Goal: Communication & Community: Ask a question

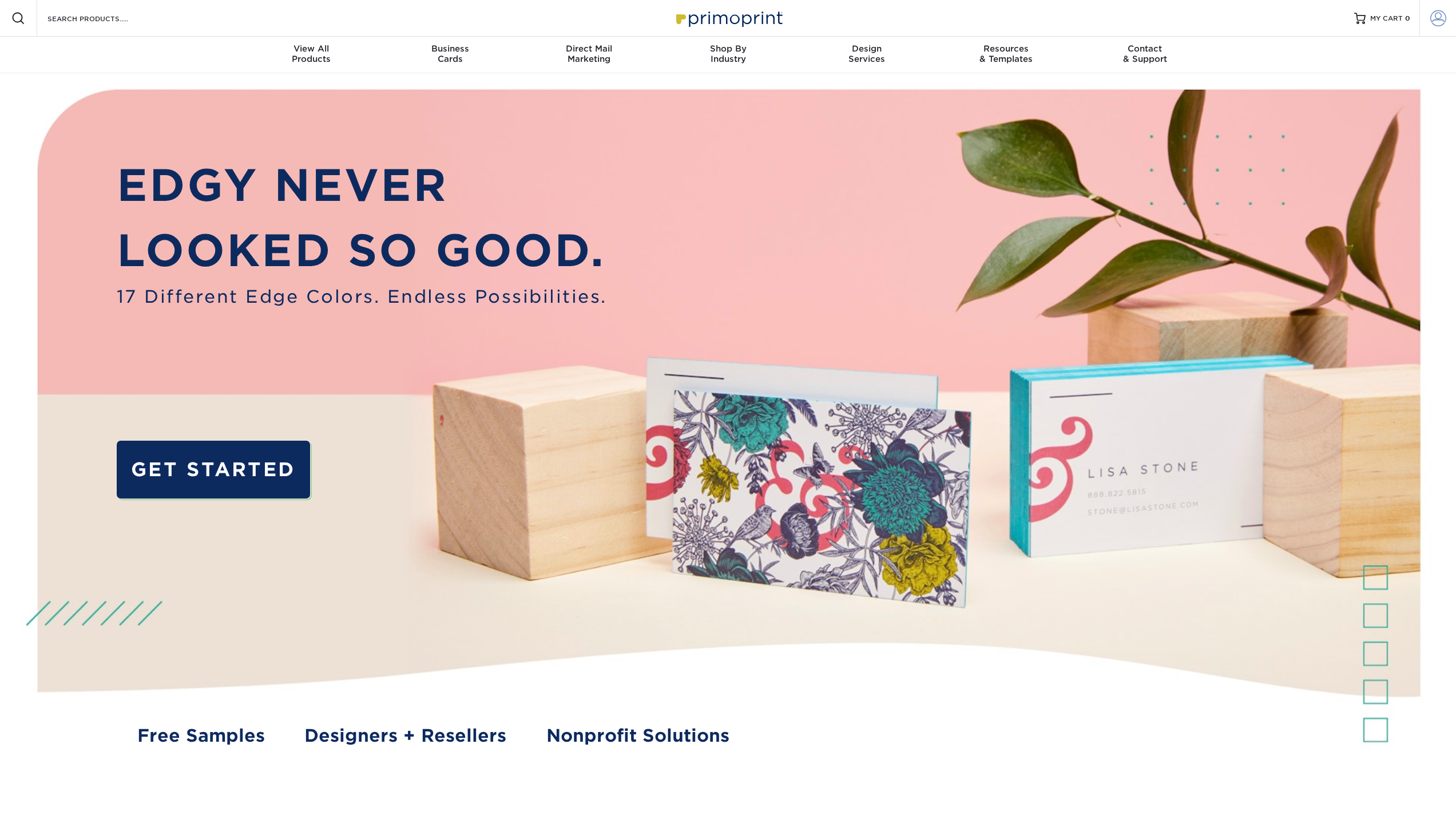
type input "[PERSON_NAME][EMAIL_ADDRESS][PERSON_NAME][DOMAIN_NAME]"
click at [1435, 18] on span at bounding box center [1439, 18] width 16 height 16
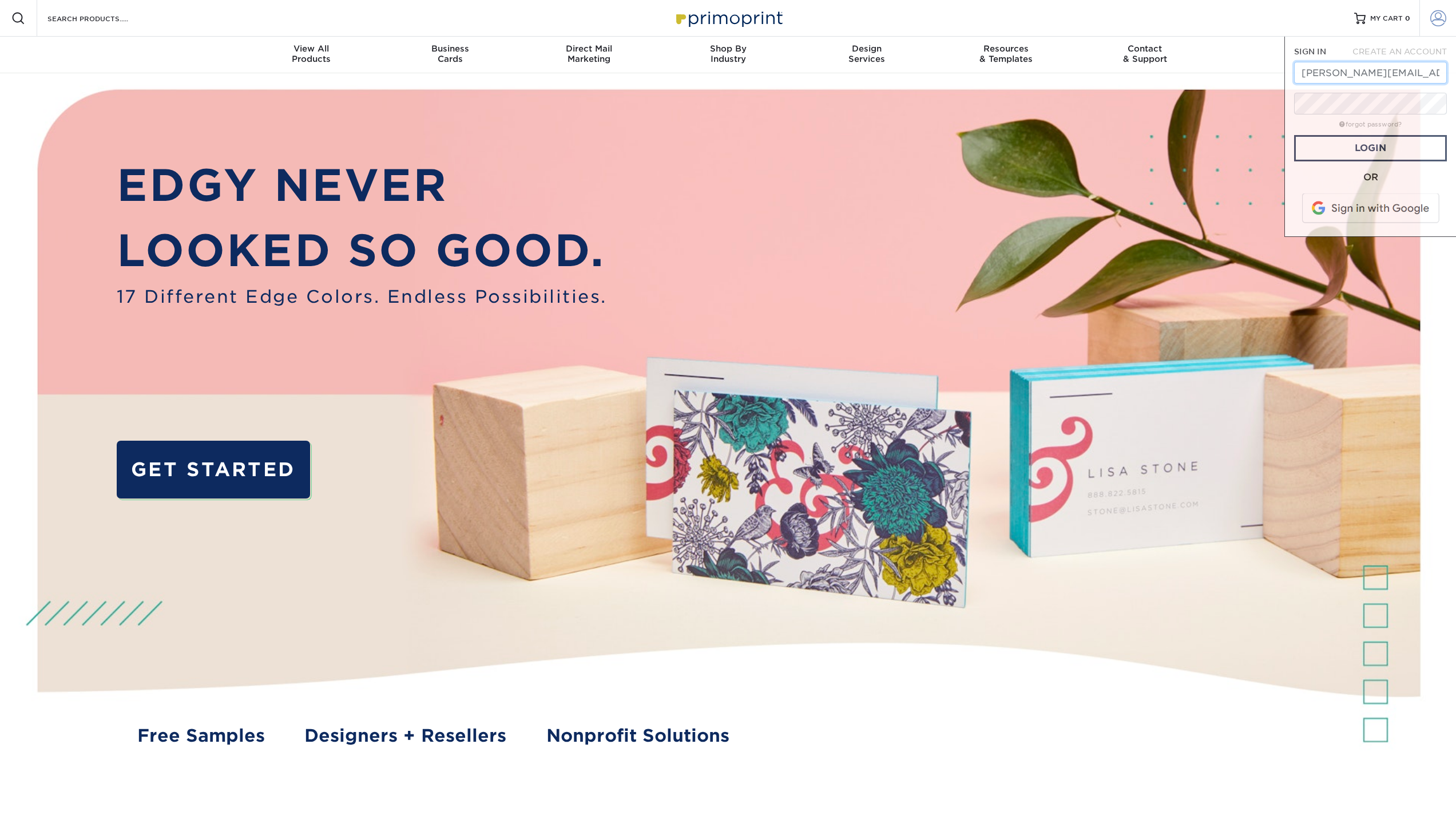
scroll to position [0, 49]
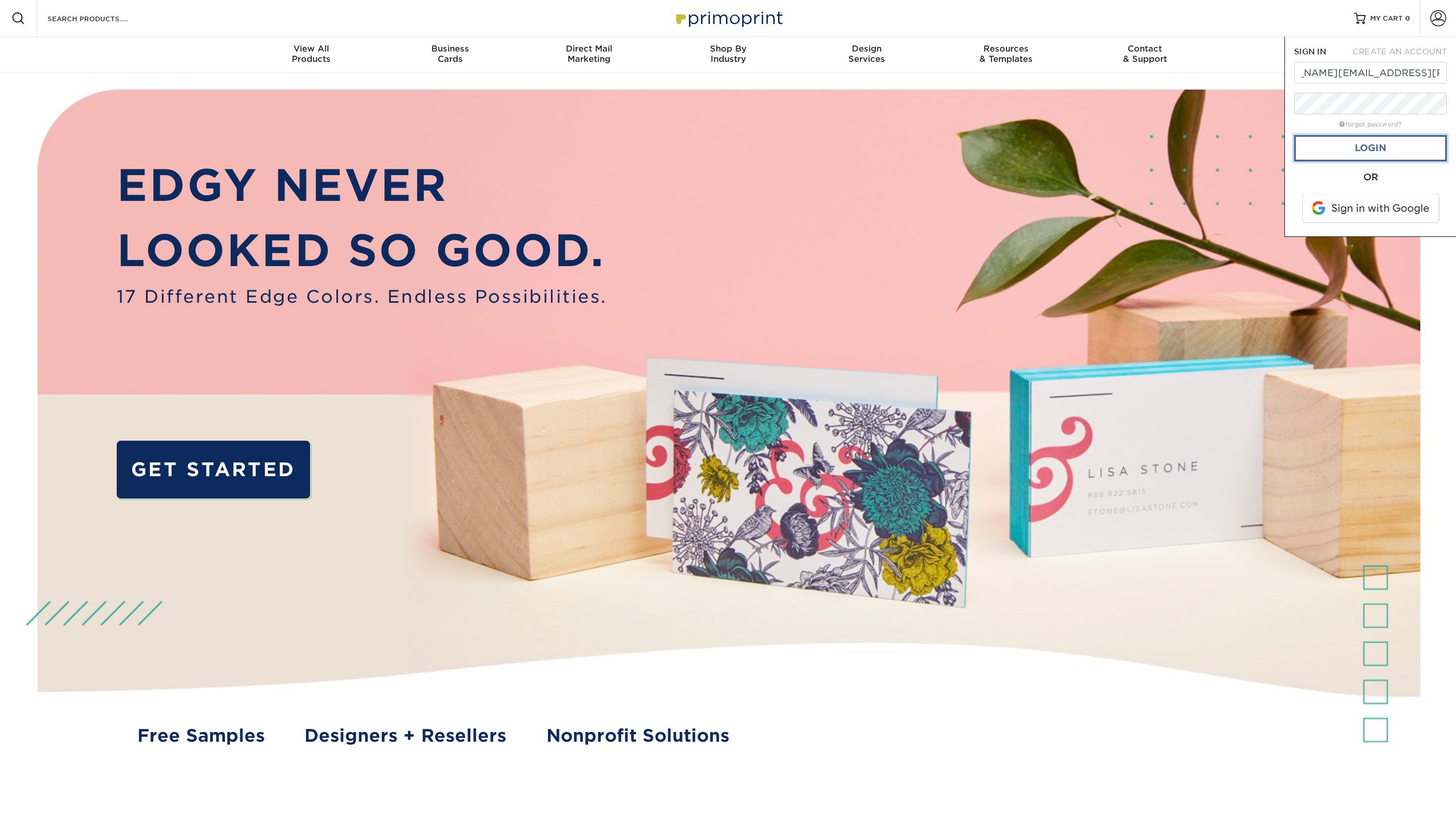
click at [1382, 145] on link "Login" at bounding box center [1371, 148] width 153 height 26
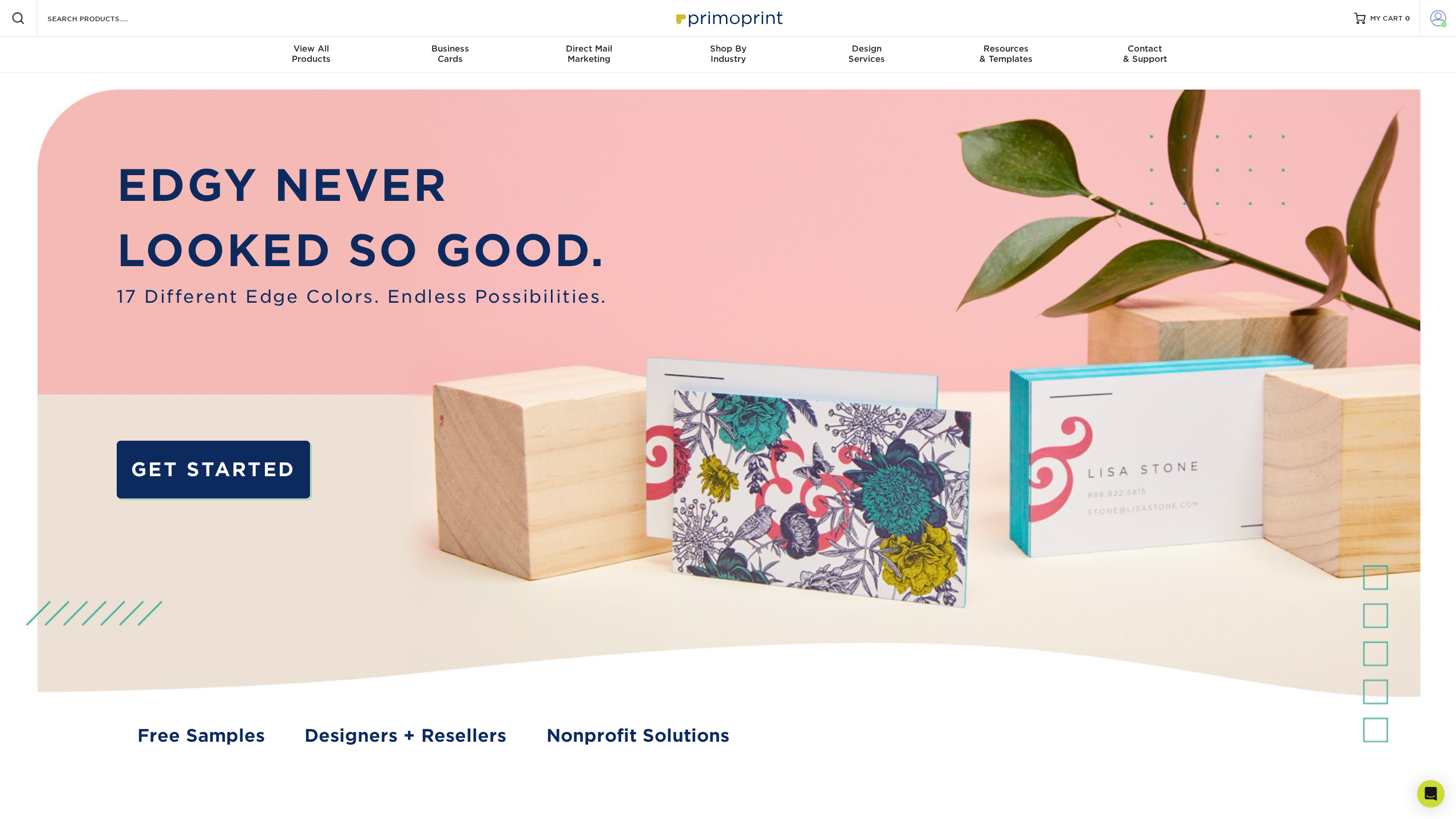
click at [1434, 15] on span at bounding box center [1439, 18] width 16 height 16
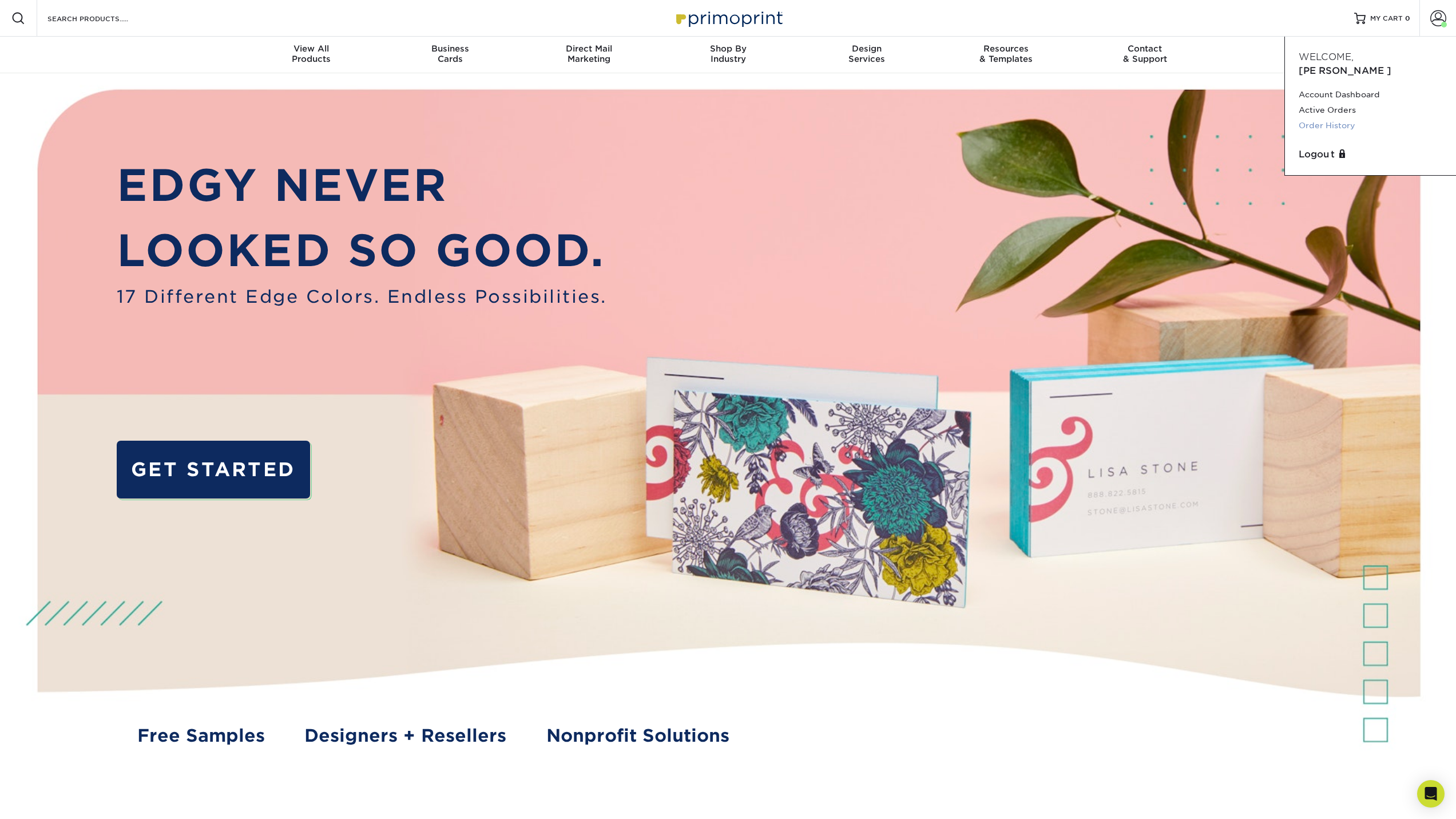
click at [1339, 118] on link "Order History" at bounding box center [1371, 125] width 143 height 15
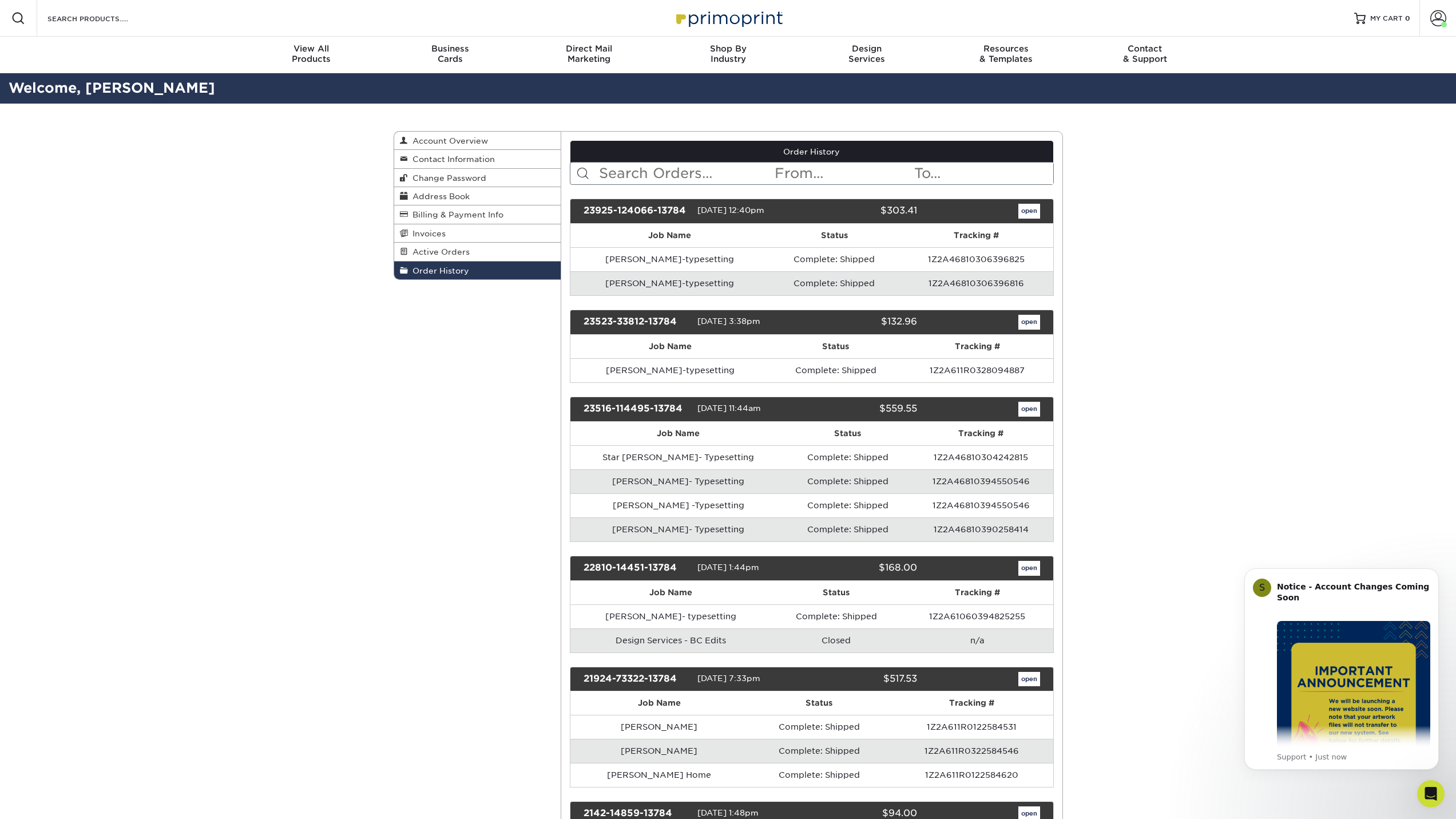
click at [674, 283] on td "[PERSON_NAME]-typesetting" at bounding box center [670, 283] width 198 height 24
click at [1023, 208] on link "open" at bounding box center [1029, 211] width 22 height 15
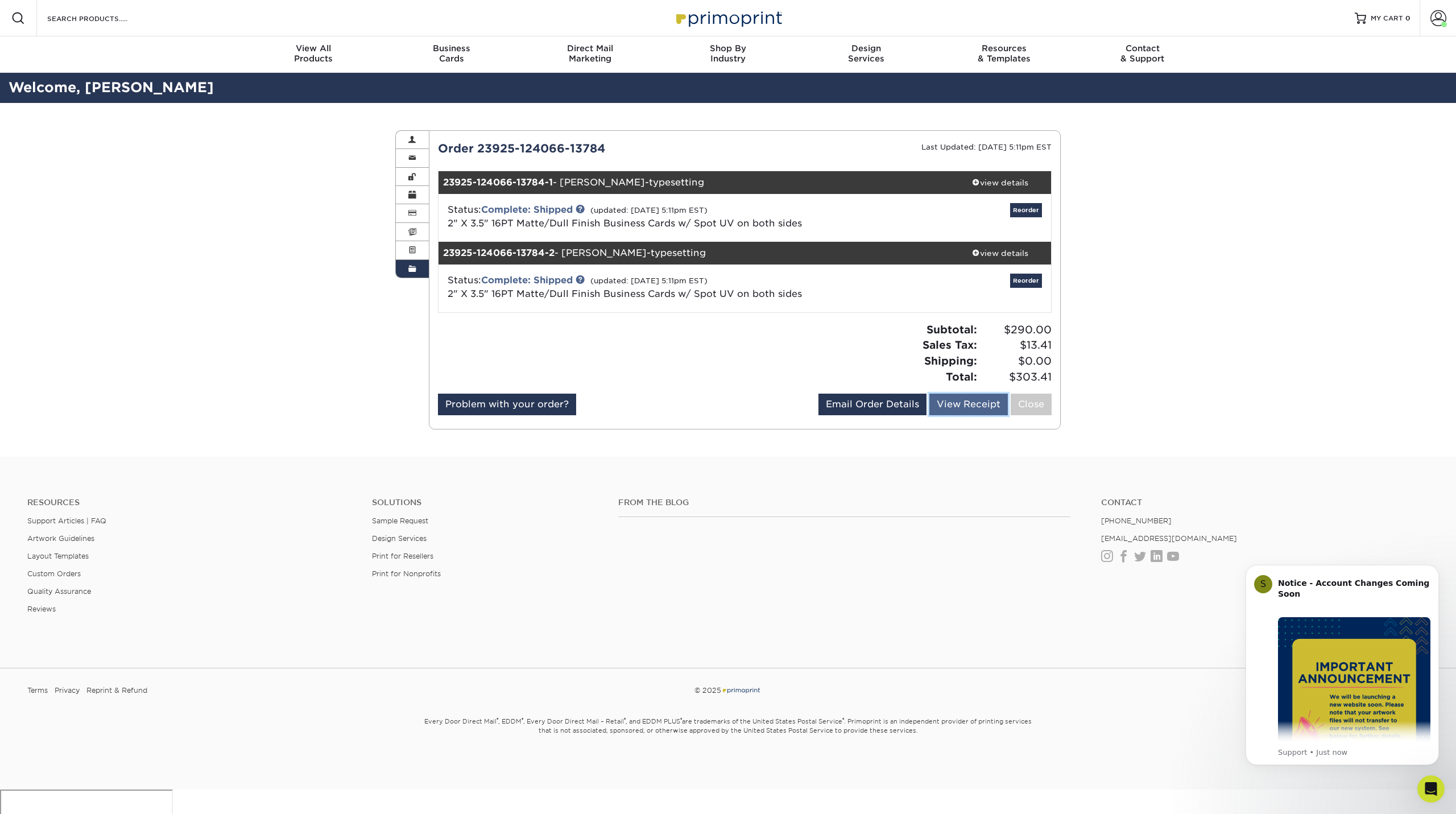
click at [960, 406] on link "View Receipt" at bounding box center [969, 405] width 78 height 22
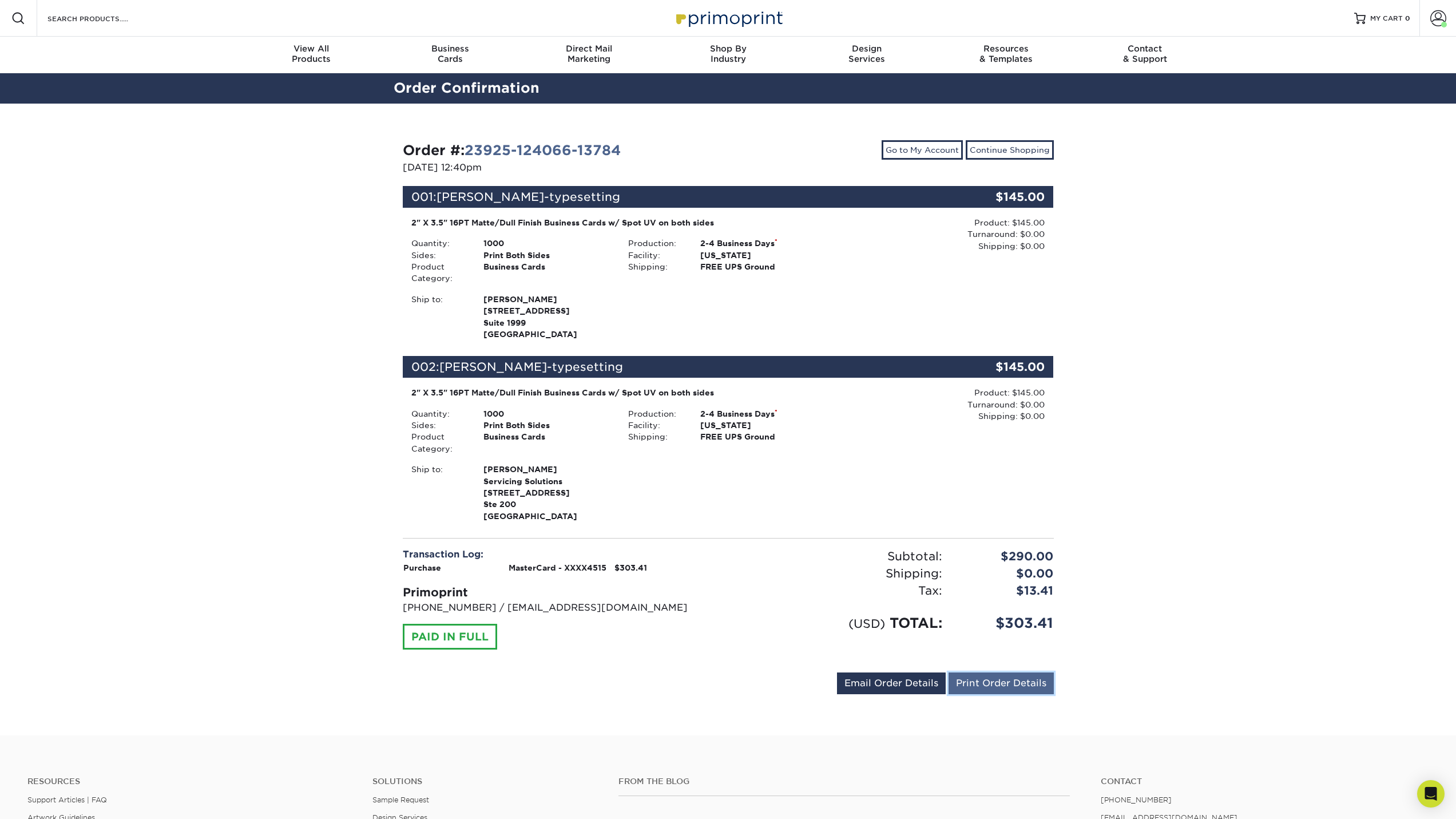
click at [1009, 686] on link "Print Order Details" at bounding box center [1001, 683] width 105 height 22
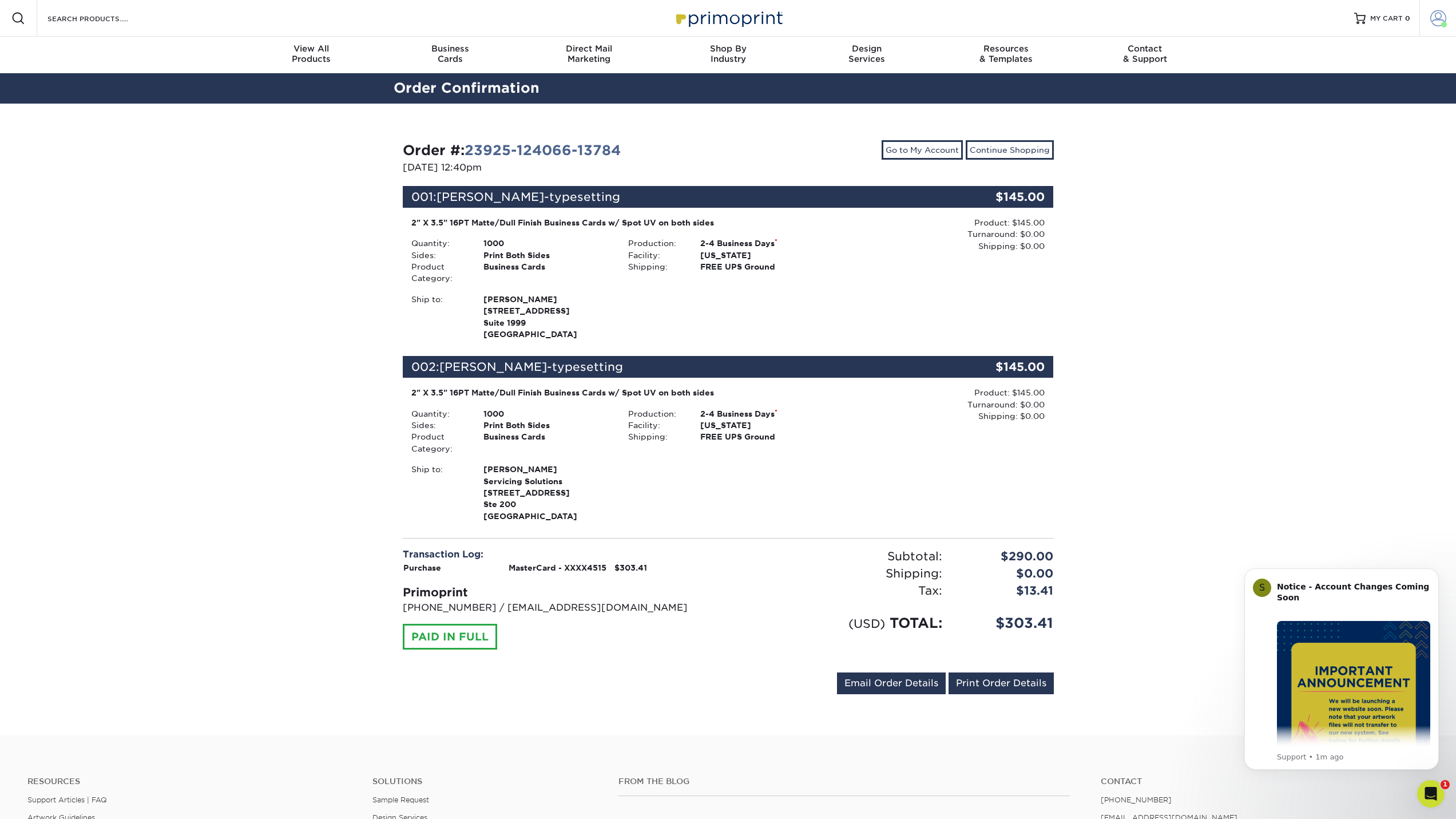
click at [1440, 12] on span at bounding box center [1439, 18] width 16 height 16
click at [1427, 797] on icon "Open Intercom Messenger" at bounding box center [1430, 793] width 19 height 19
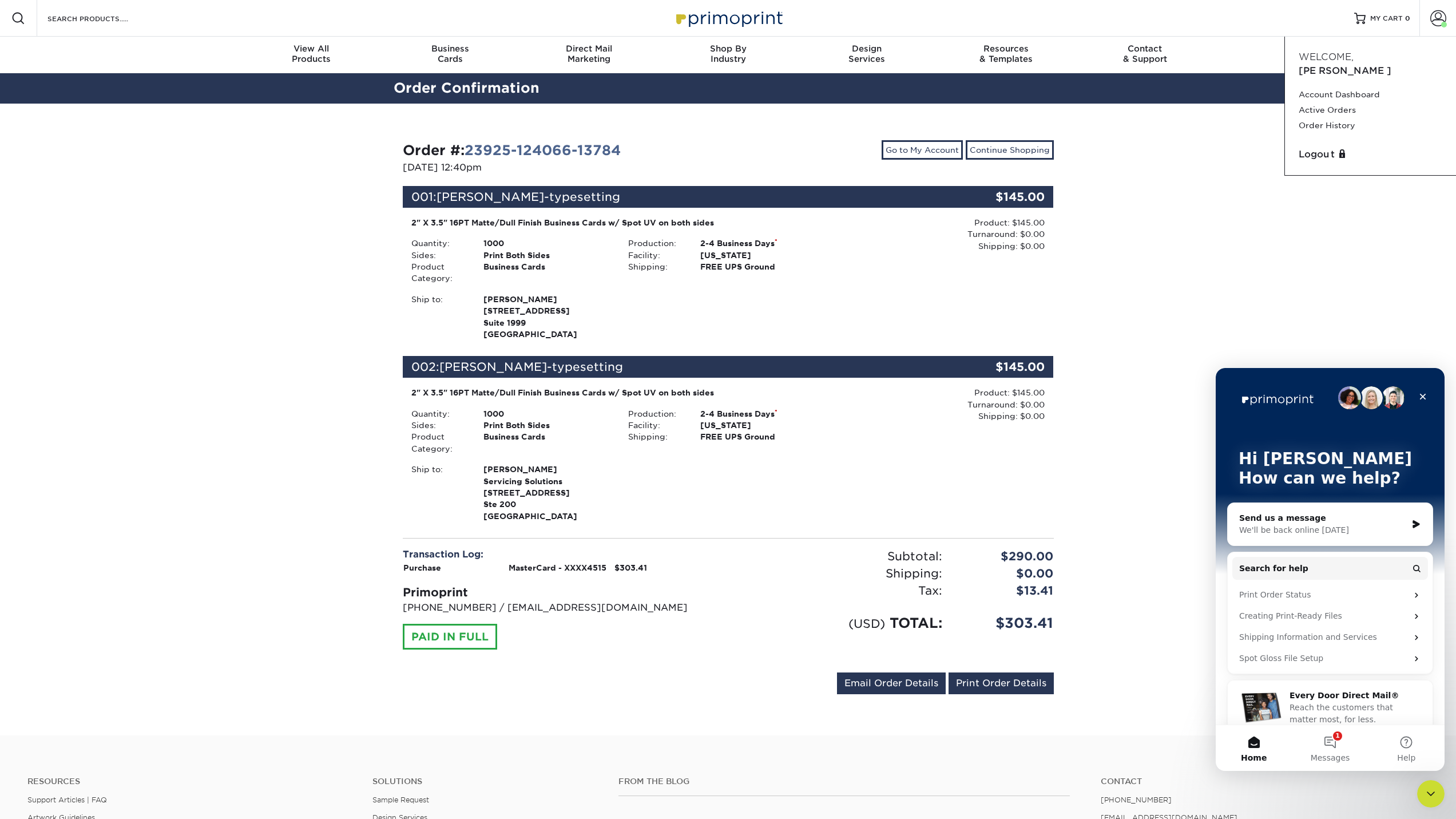
click at [1338, 521] on div "Send us a message" at bounding box center [1323, 518] width 167 height 12
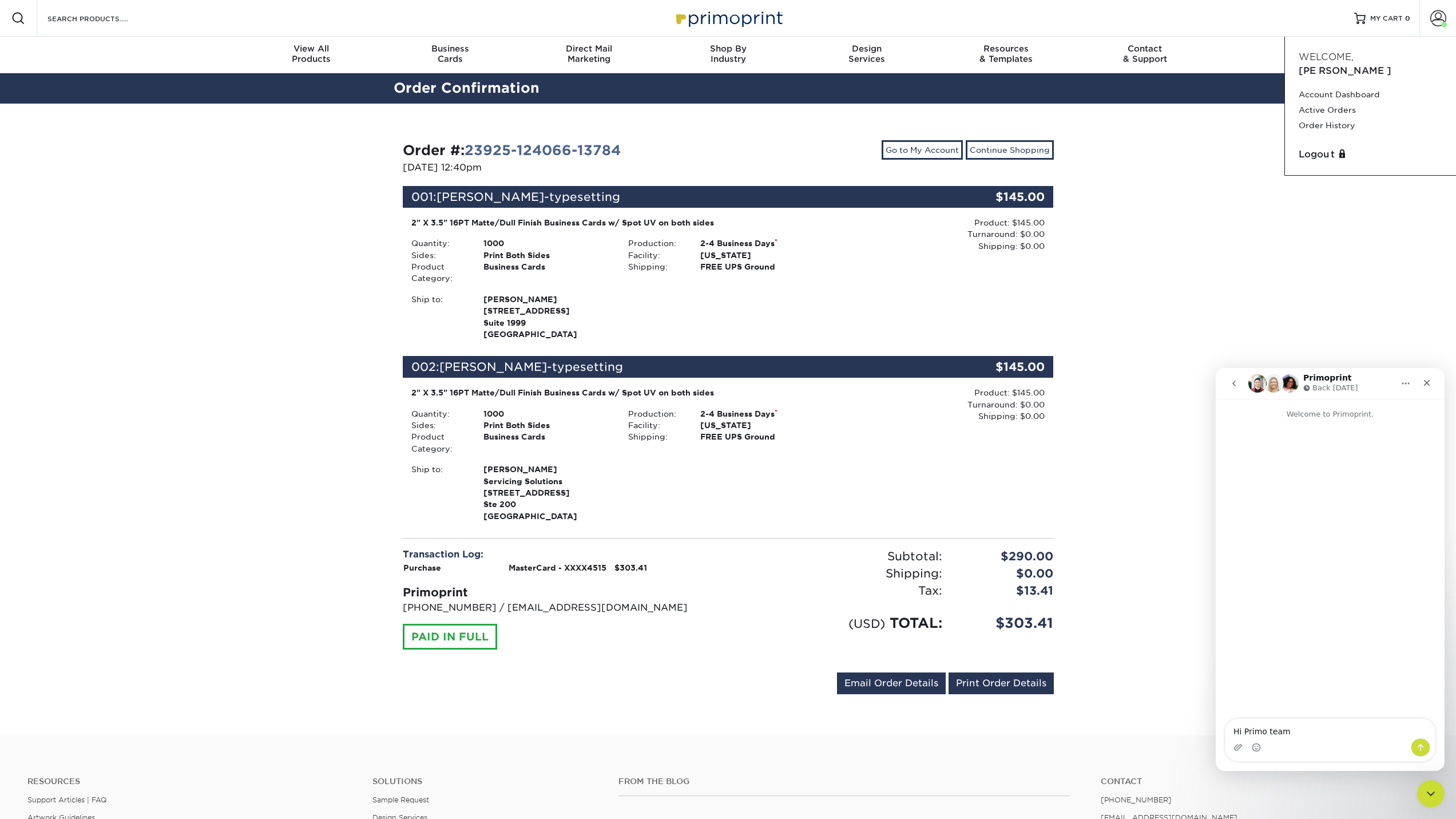
type textarea "Hi [PERSON_NAME] team,"
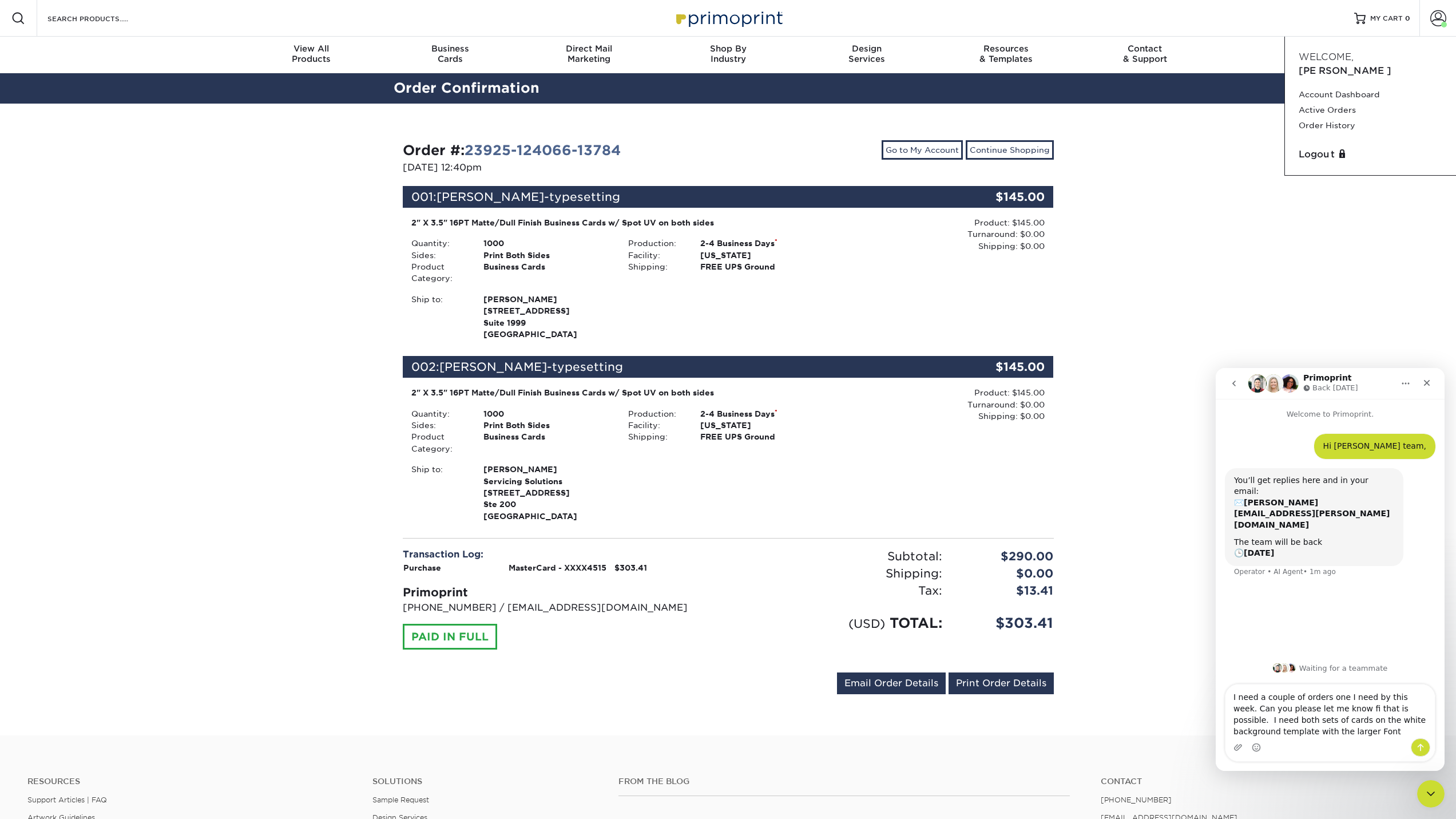
type textarea "I need a couple of orders one I need by this week. Can you please let me know f…"
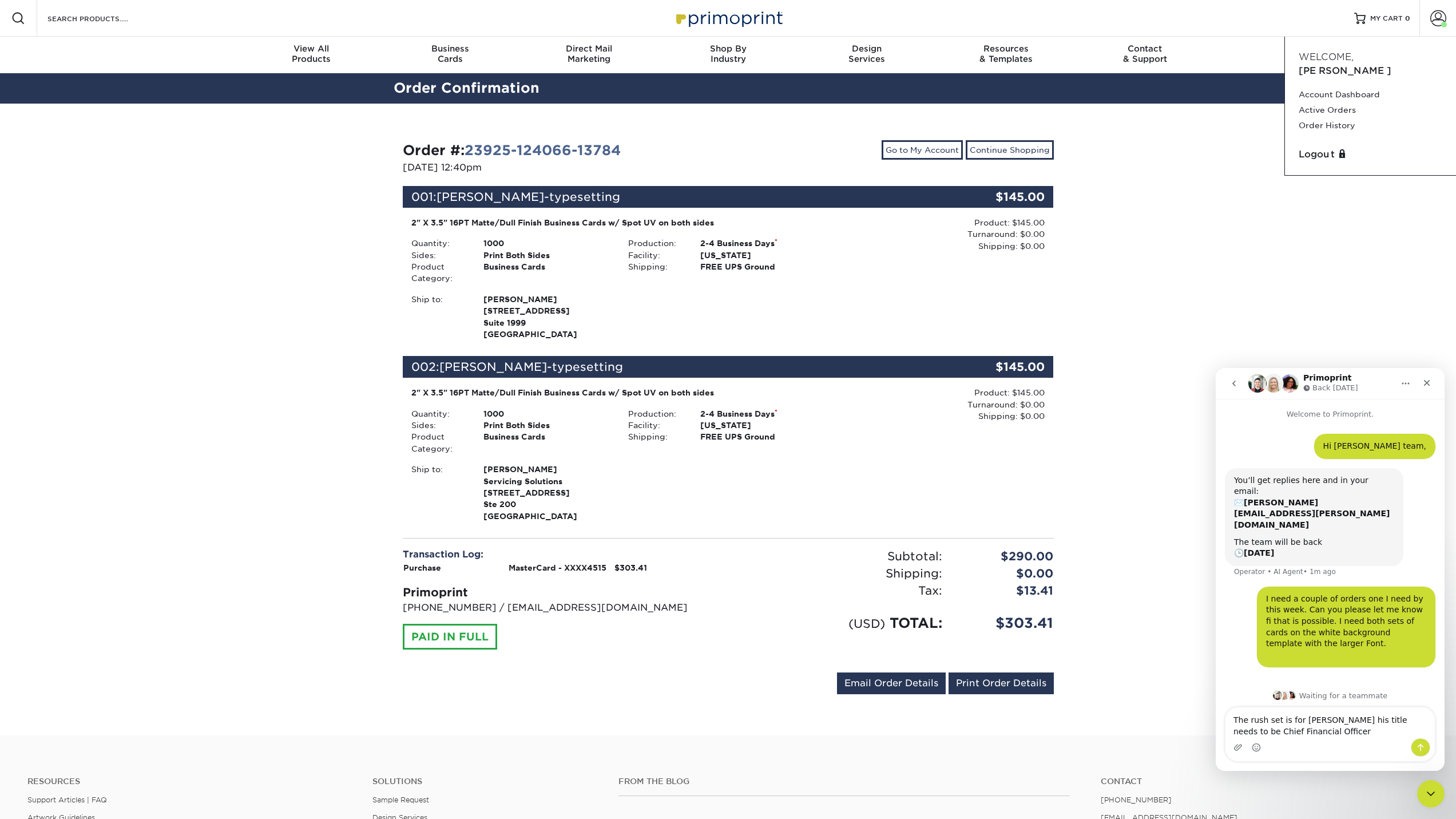
click at [1410, 723] on textarea "The rush set is for Del Meeks his title needs to be Chief Financial Officer" at bounding box center [1330, 723] width 209 height 31
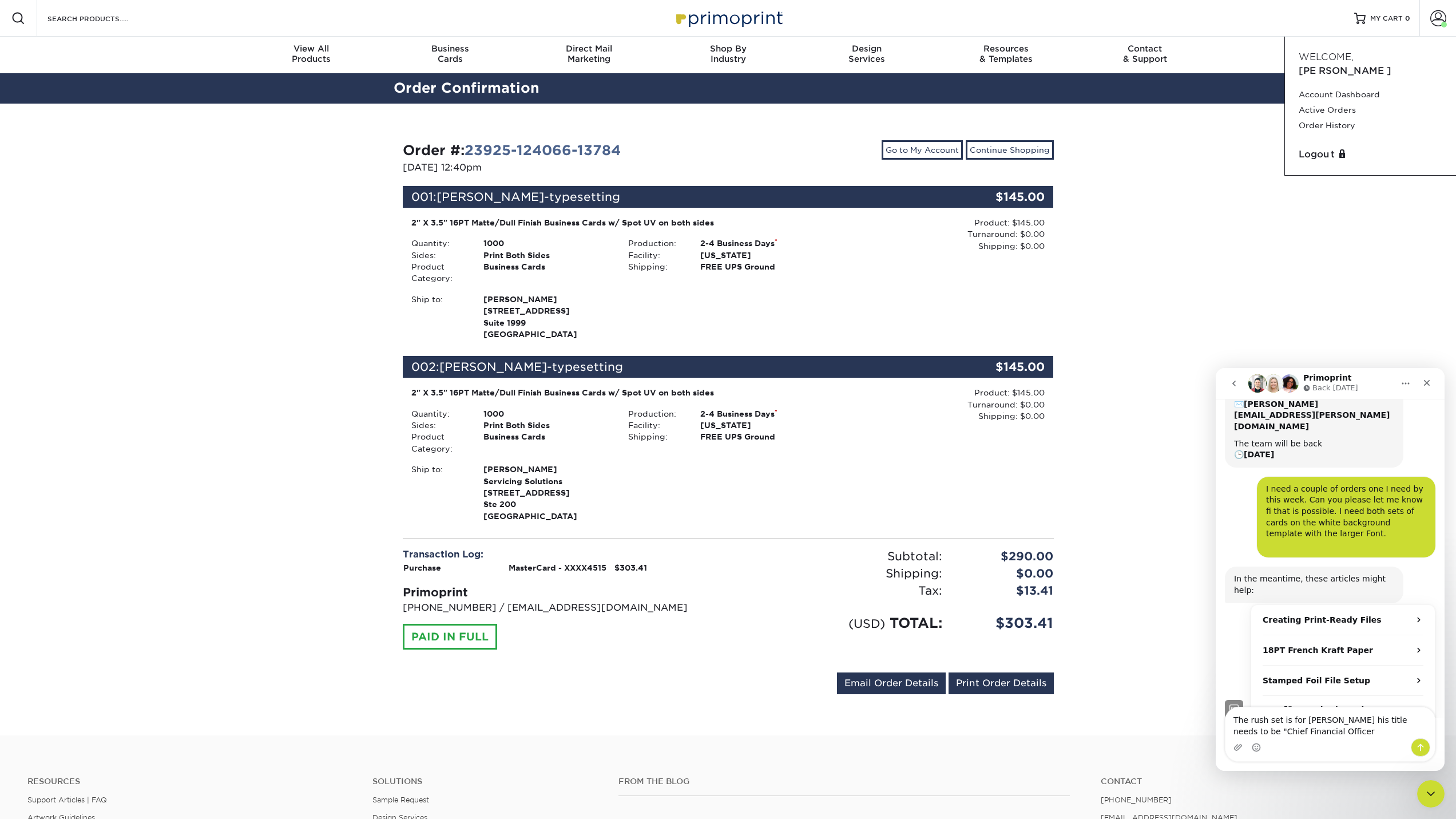
scroll to position [115, 0]
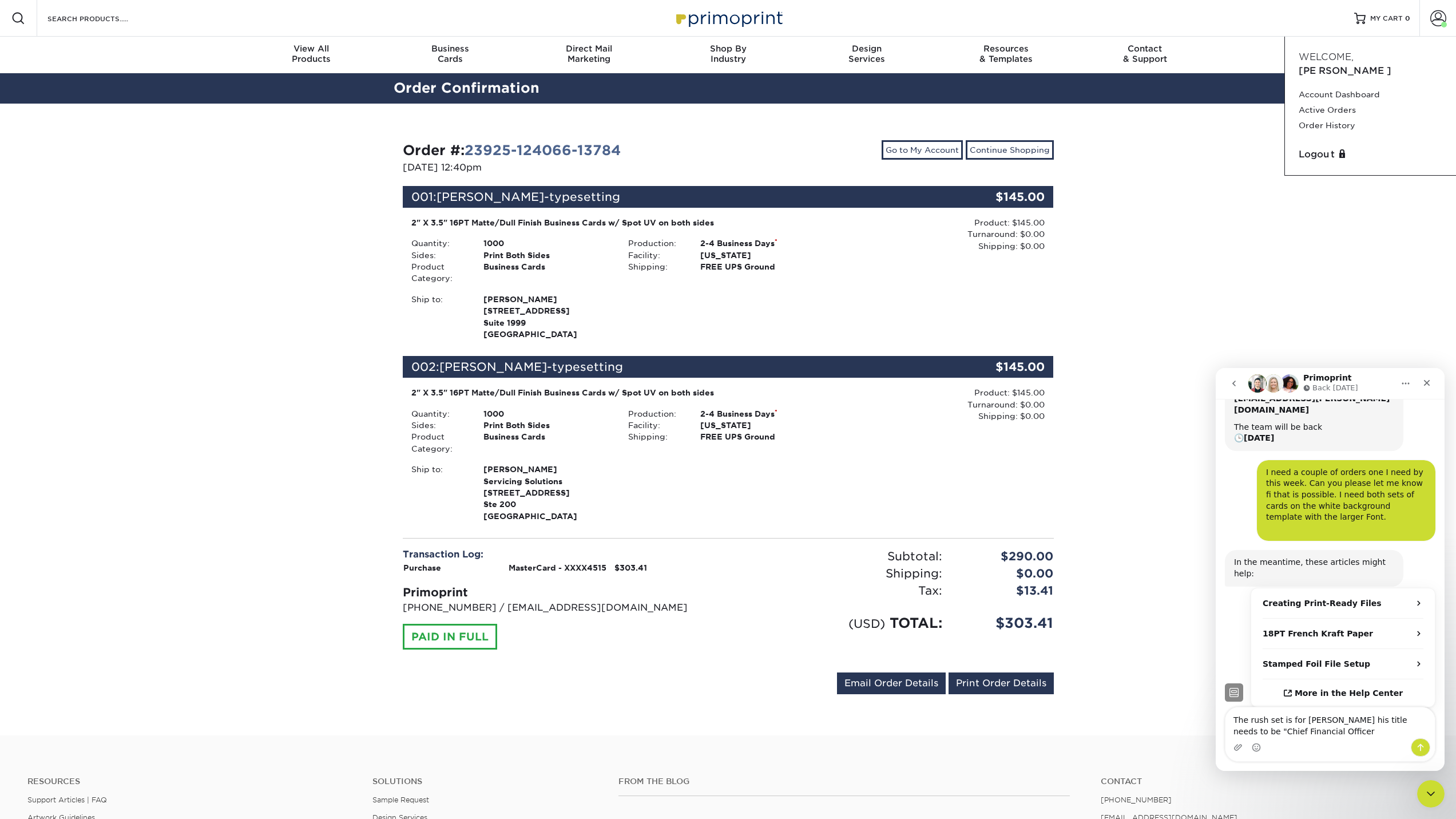
click at [1295, 728] on textarea "The rush set is for Del Meeks his title needs to be "Chief Financial Officer" at bounding box center [1330, 723] width 209 height 31
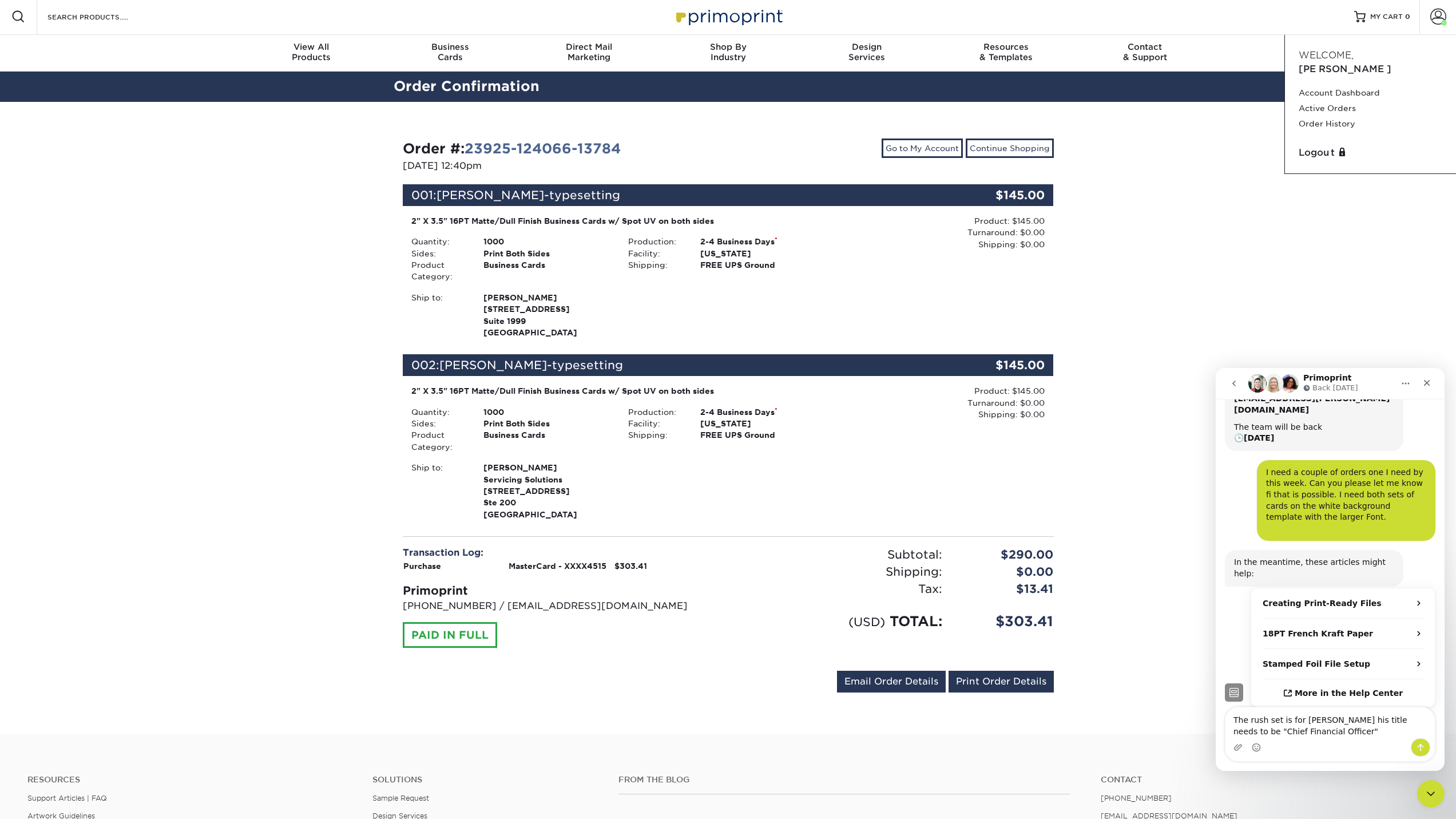
scroll to position [0, 0]
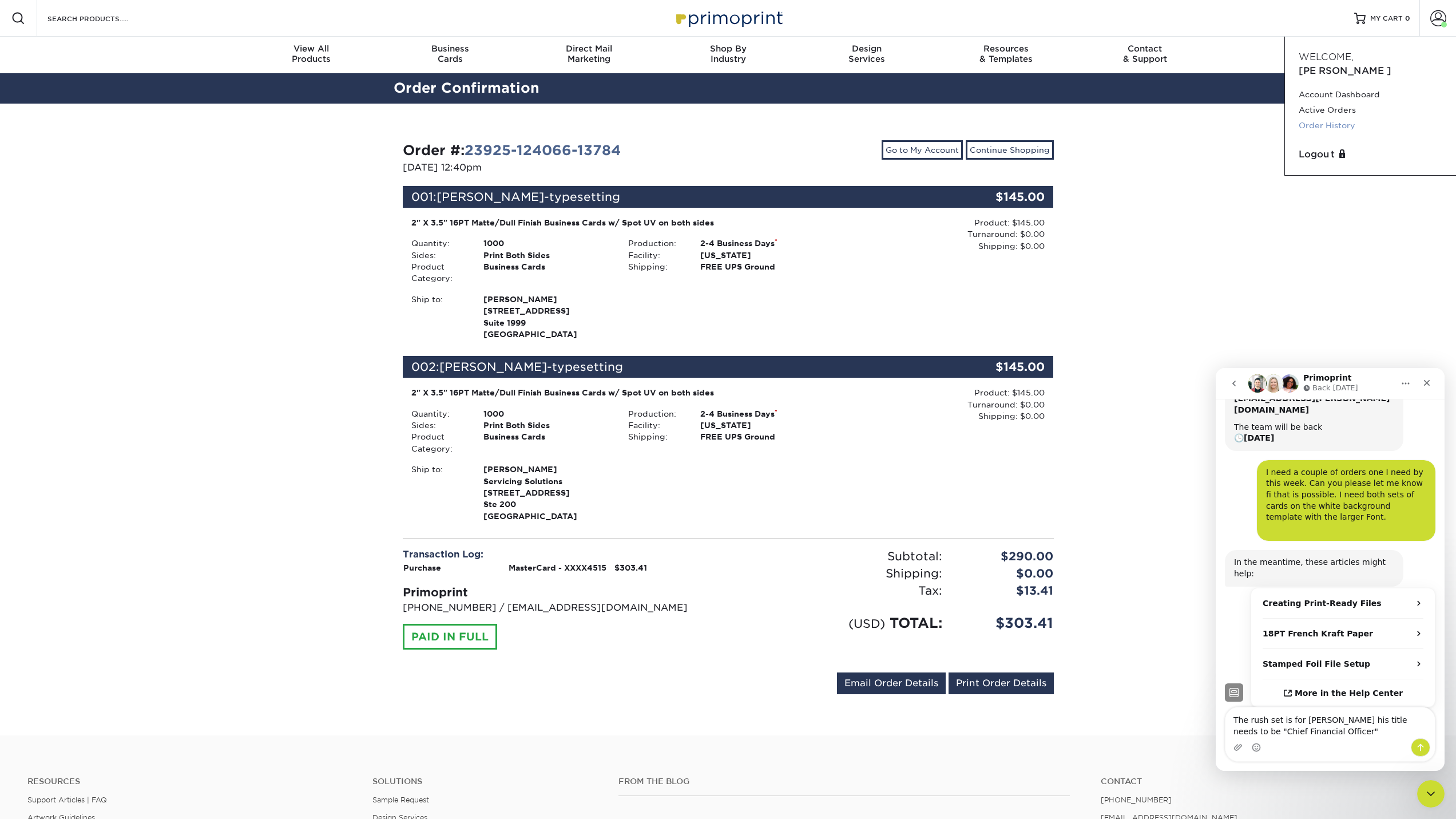
type textarea "The rush set is for [PERSON_NAME] his title needs to be "Chief Financial Office…"
click at [1326, 118] on link "Order History" at bounding box center [1371, 125] width 143 height 15
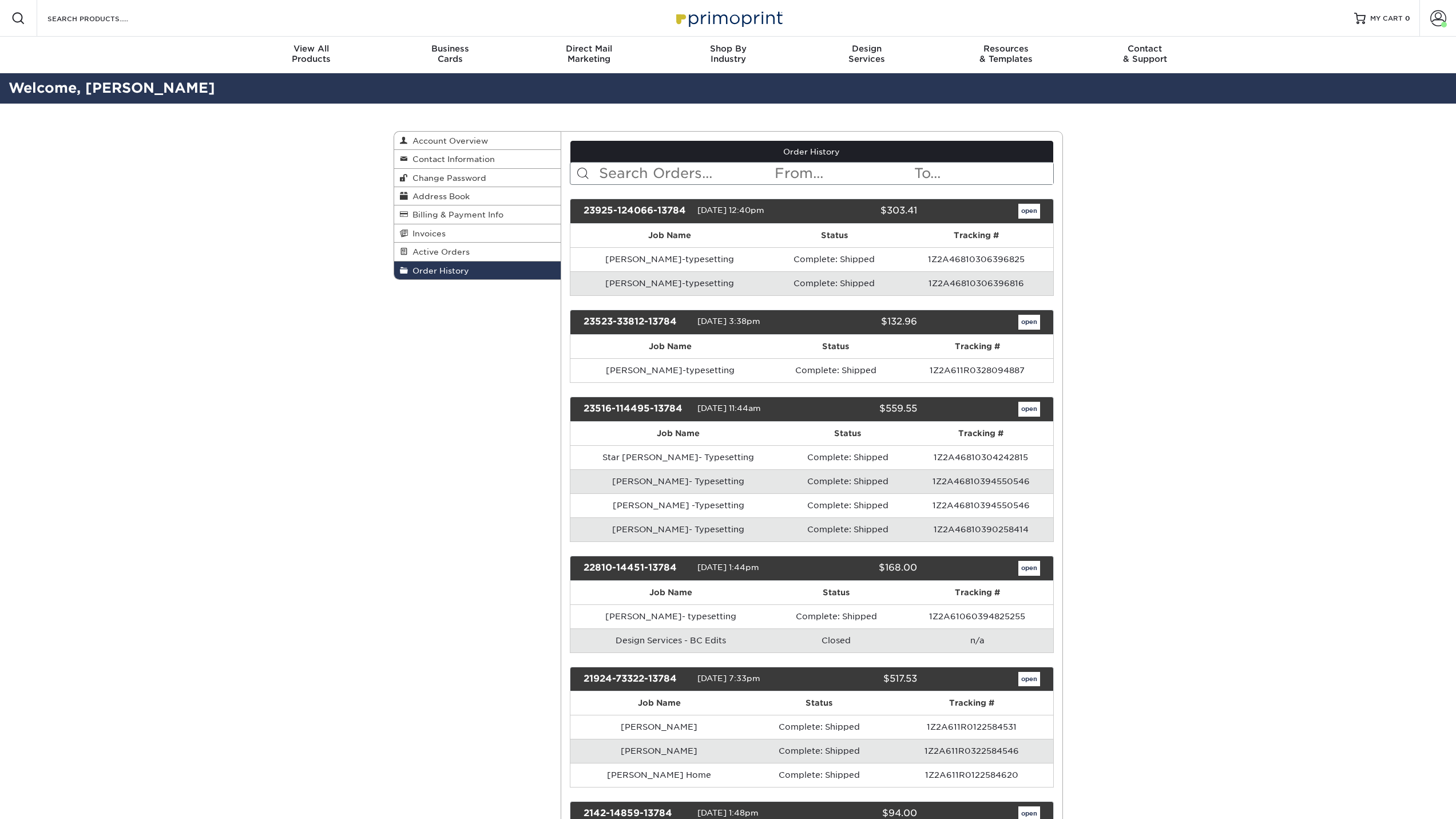
click at [704, 528] on td "[PERSON_NAME]- Typesetting" at bounding box center [679, 529] width 216 height 24
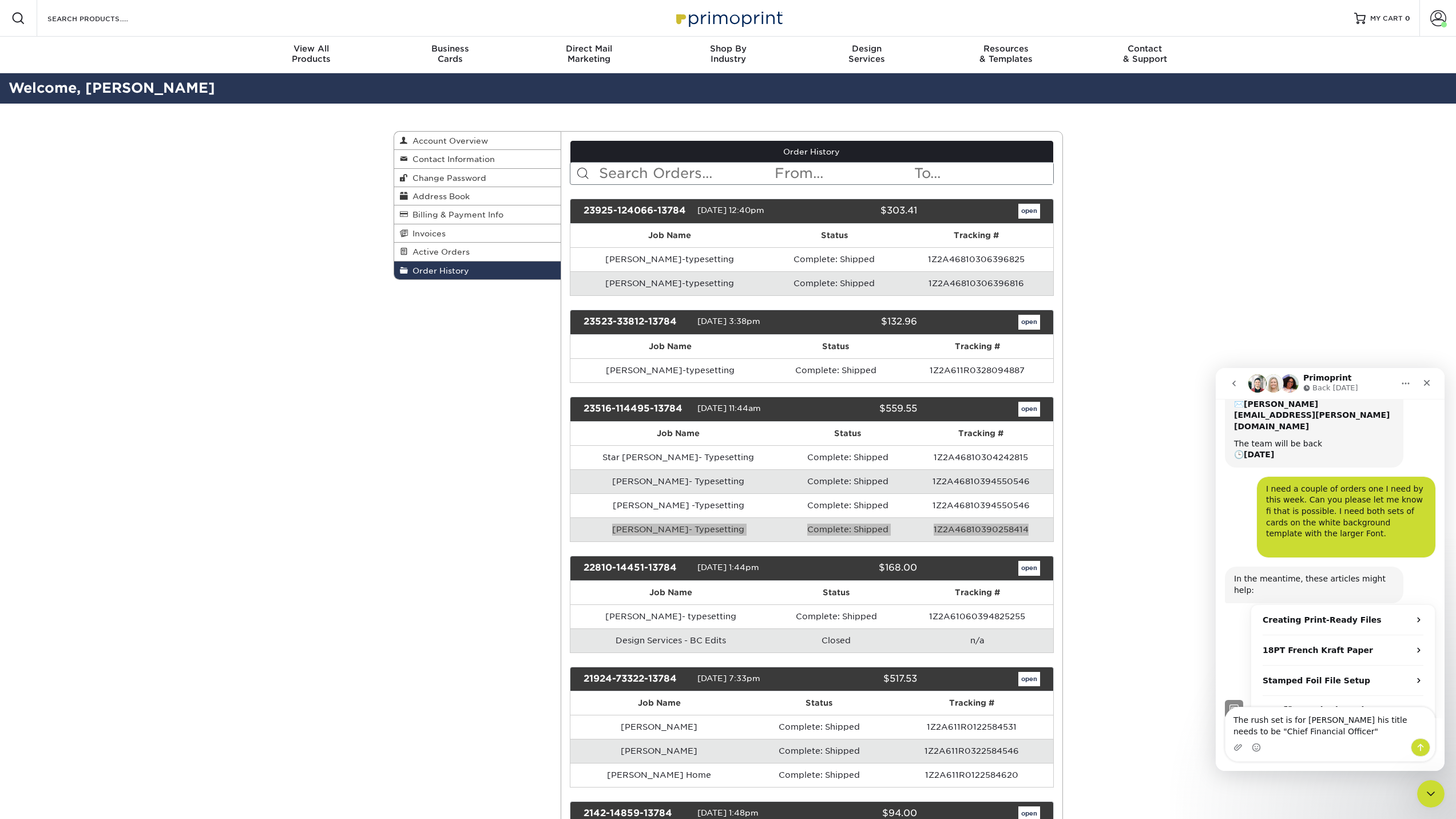
scroll to position [115, 0]
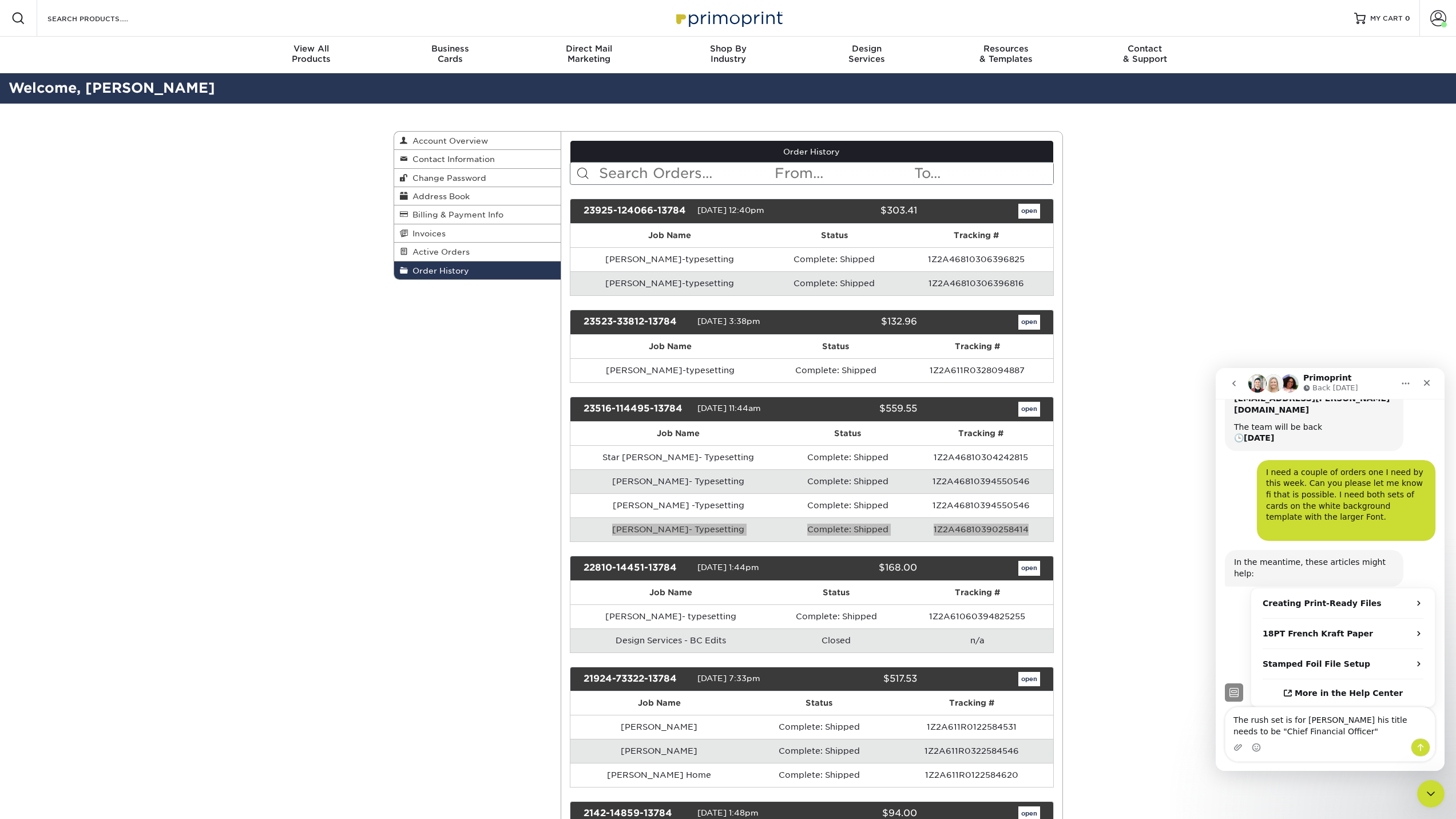
drag, startPoint x: 611, startPoint y: 528, endPoint x: 1019, endPoint y: 541, distance: 408.2
click at [1019, 541] on tr "[PERSON_NAME]- Typesetting Complete: Shipped 1Z2A46810390258414" at bounding box center [812, 529] width 483 height 24
click at [1026, 533] on td "1Z2A46810390258414" at bounding box center [981, 529] width 144 height 24
drag, startPoint x: 1028, startPoint y: 528, endPoint x: 603, endPoint y: 533, distance: 425.0
click at [603, 533] on tr "[PERSON_NAME]- Typesetting Complete: Shipped 1Z2A46810390258414" at bounding box center [812, 529] width 483 height 24
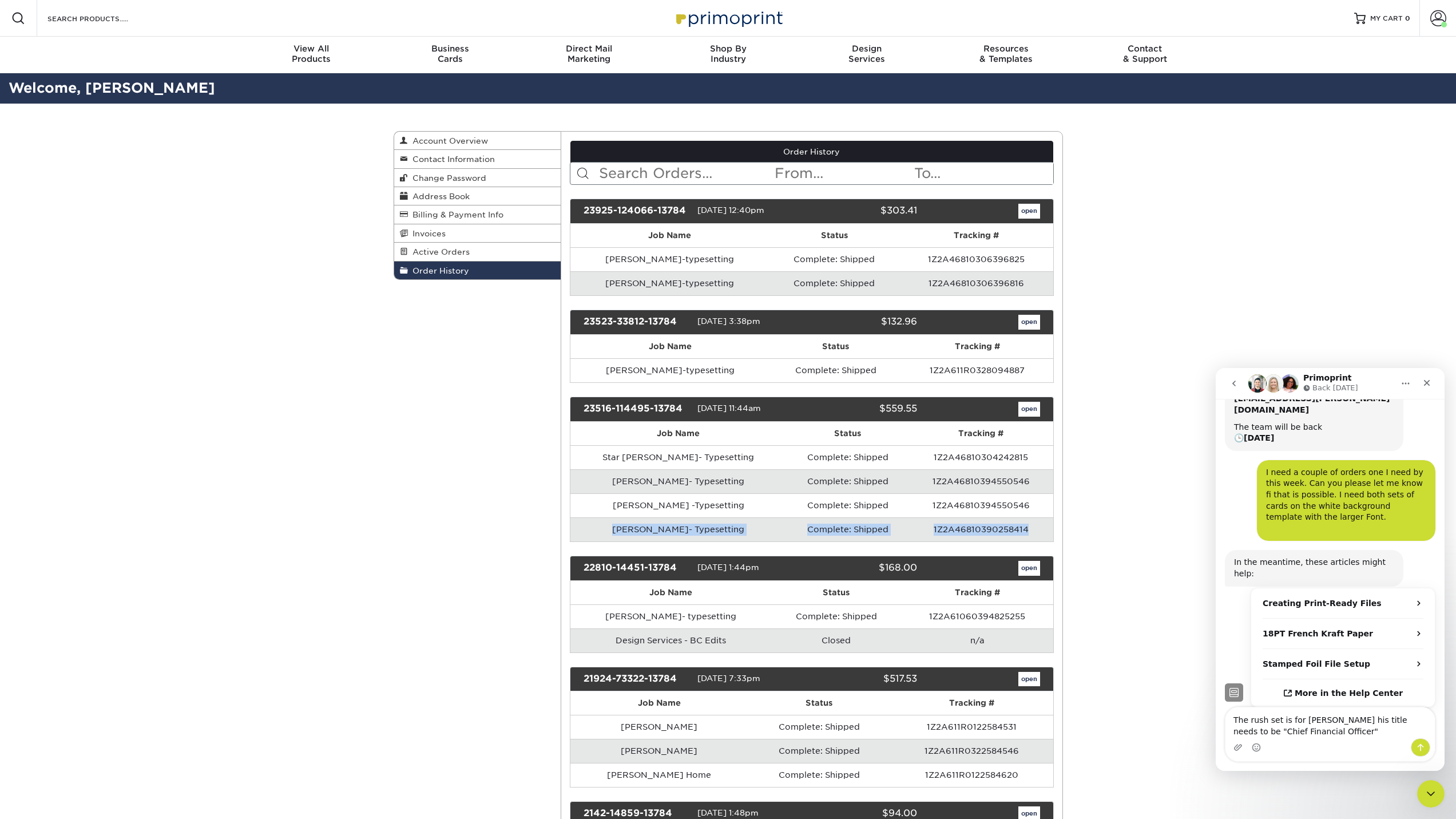
copy tr "[PERSON_NAME]- Typesetting Complete: Shipped 1Z2A46810390258414"
click at [1322, 734] on textarea "The rush set is for [PERSON_NAME] his title needs to be "Chief Financial Office…" at bounding box center [1330, 723] width 209 height 31
click at [1023, 531] on td "1Z2A46810390258414" at bounding box center [981, 529] width 144 height 24
drag, startPoint x: 1023, startPoint y: 531, endPoint x: 911, endPoint y: 531, distance: 112.0
click at [911, 531] on td "1Z2A46810390258414" at bounding box center [981, 529] width 144 height 24
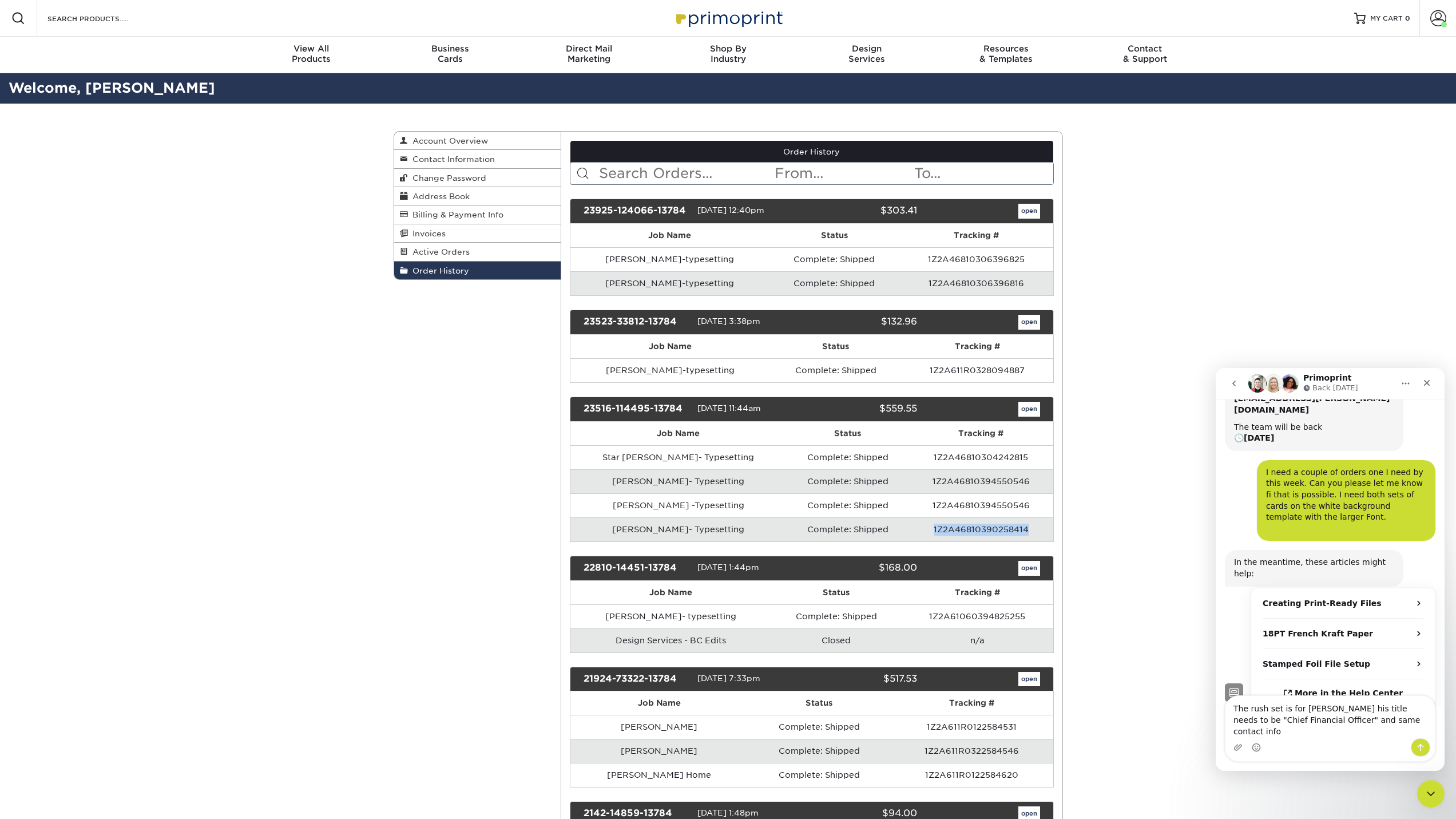
copy td "1Z2A46810390258414"
click at [1380, 728] on textarea "The rush set is for [PERSON_NAME] his title needs to be "Chief Financial Office…" at bounding box center [1330, 718] width 209 height 42
paste textarea "1Z2A46810390258414"
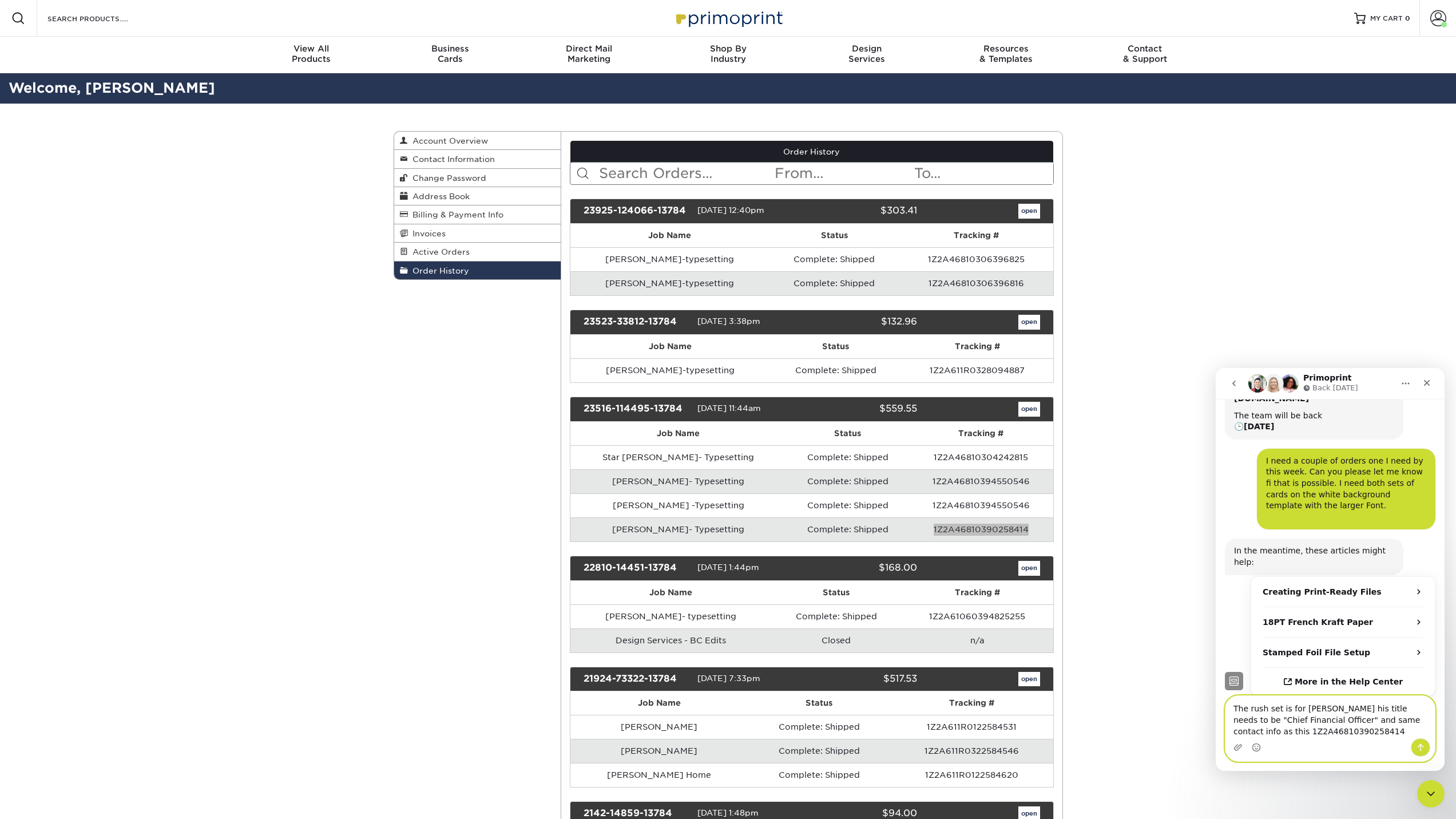
type textarea "The rush set is for [PERSON_NAME] his title needs to be "Chief Financial Office…"
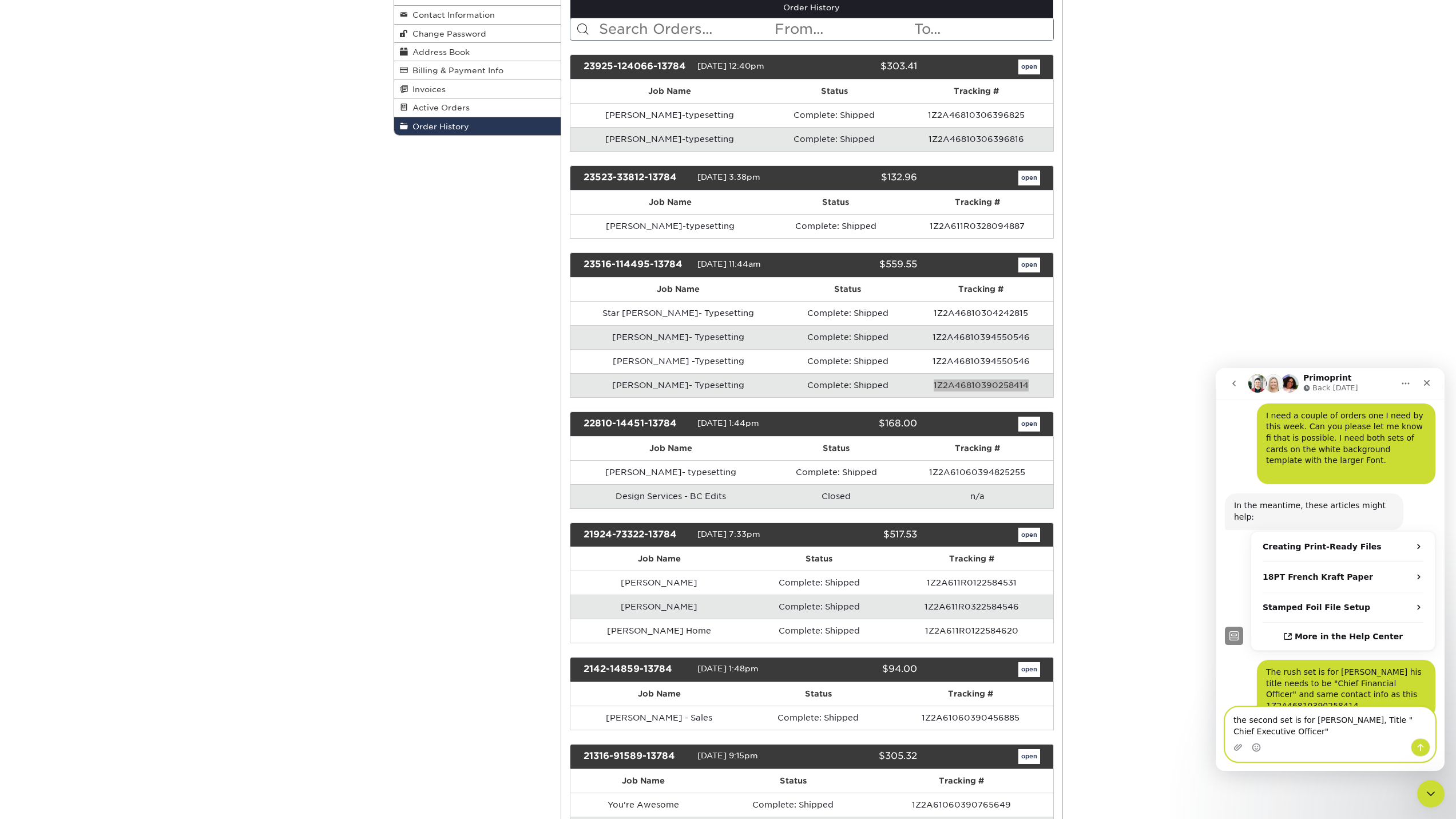
scroll to position [0, 0]
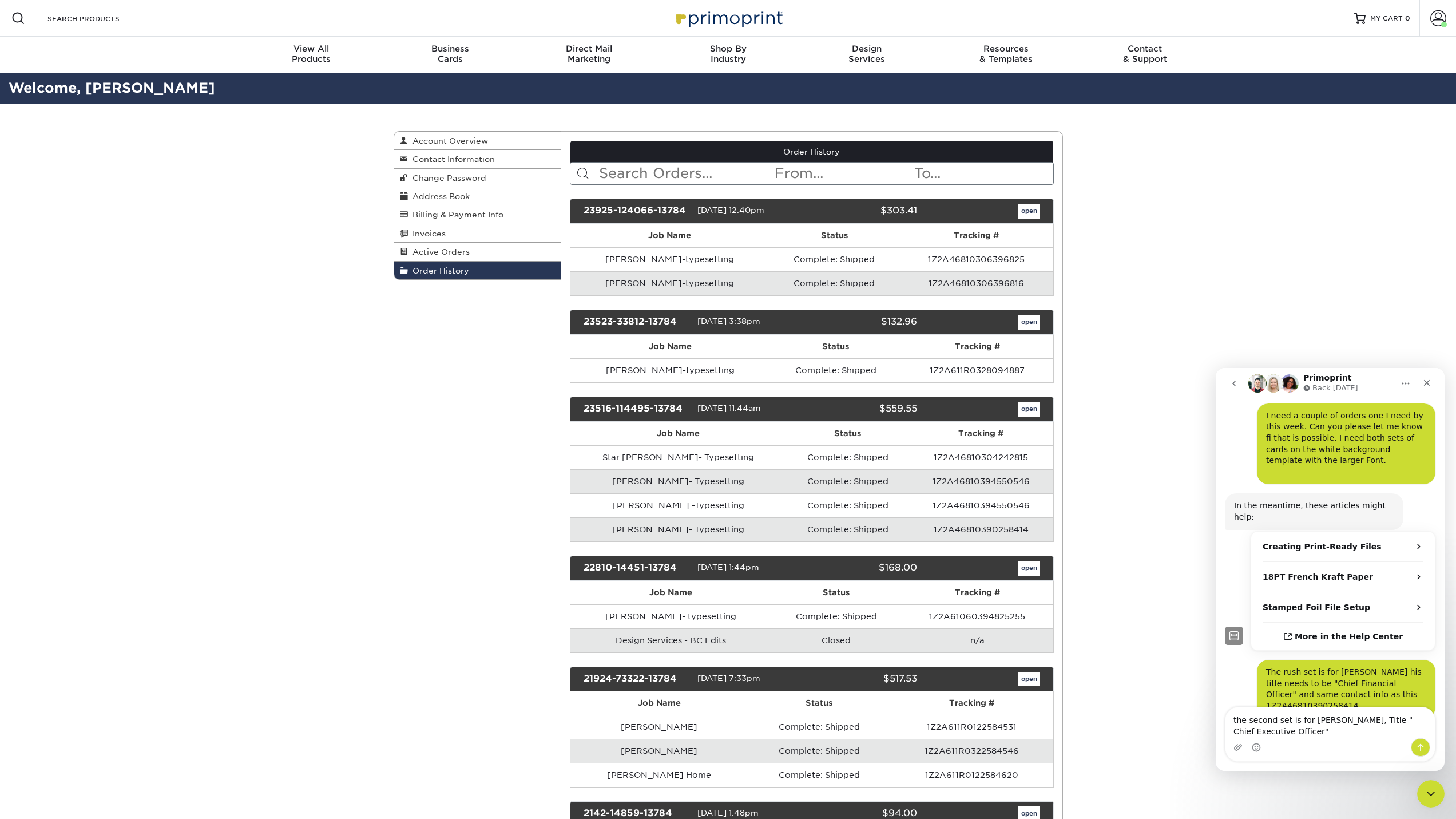
click at [685, 285] on td "[PERSON_NAME]-typesetting" at bounding box center [670, 283] width 198 height 24
click at [1300, 731] on textarea "the second set is for [PERSON_NAME], Title " Chief Executive Officer"" at bounding box center [1330, 723] width 209 height 31
click at [1314, 731] on textarea "the second set is for [PERSON_NAME], Title " Chief Executive Officer"" at bounding box center [1330, 723] width 209 height 31
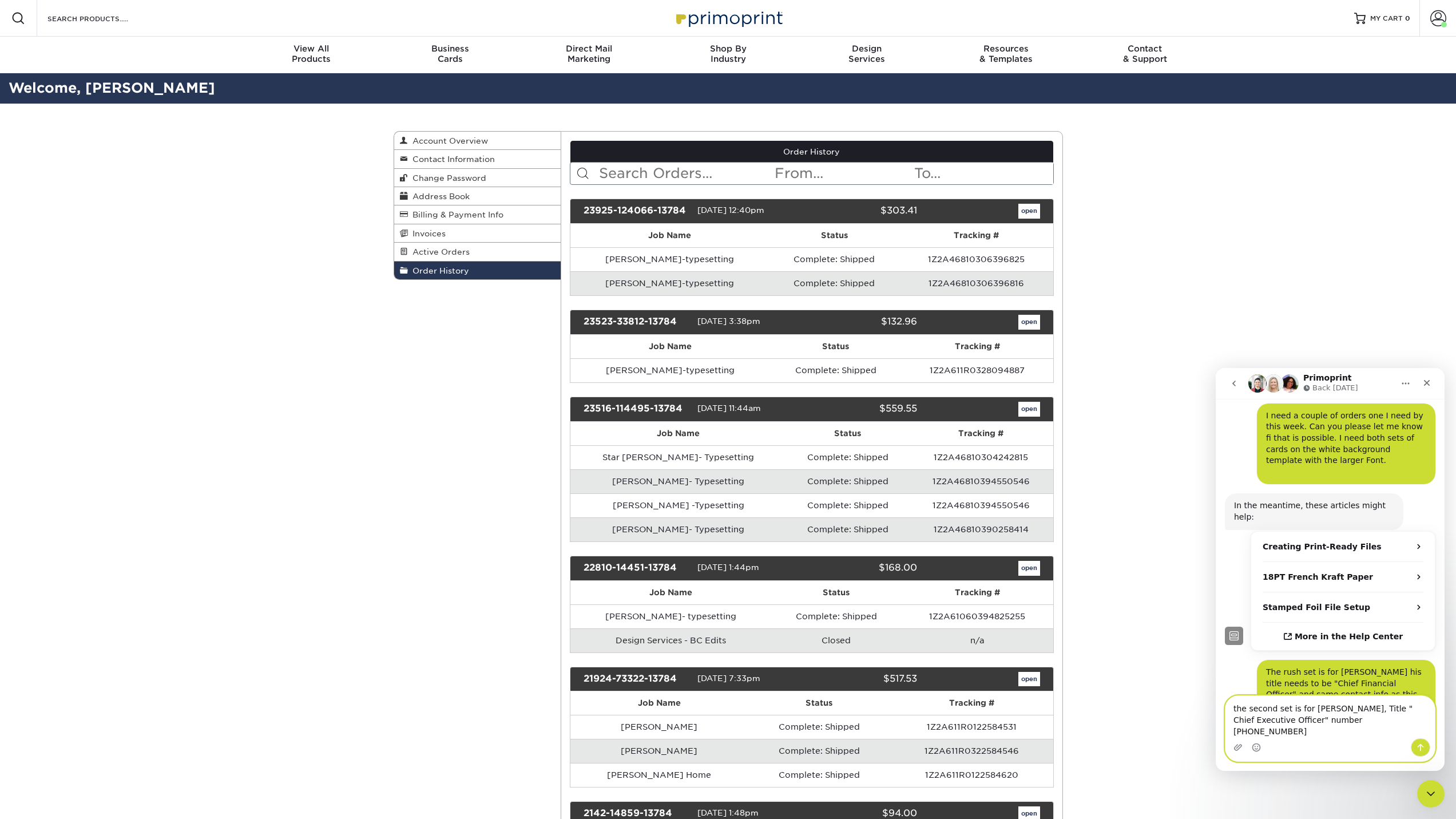
type textarea "the second set is for [PERSON_NAME], Title " Chief Executive Officer" number [P…"
click at [1419, 745] on icon "Send a message…" at bounding box center [1421, 747] width 9 height 9
